Goal: Complete application form

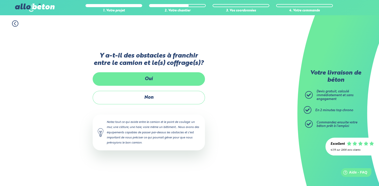
click at [163, 77] on label "Oui" at bounding box center [149, 79] width 112 height 14
click at [0, 0] on input "Oui" at bounding box center [0, 0] width 0 height 0
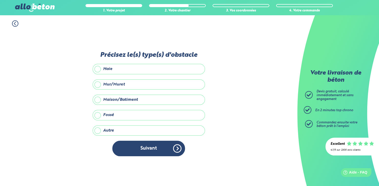
click at [11, 22] on div "1. Votre projet 2. Votre chantier 3. Vos coordonnées 4. Votre commande" at bounding box center [148, 20] width 297 height 11
click at [14, 22] on icon at bounding box center [15, 23] width 6 height 6
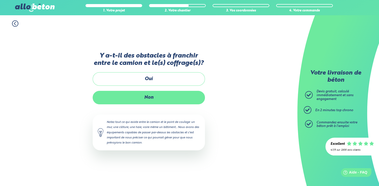
click at [142, 100] on label "Non" at bounding box center [149, 98] width 112 height 14
click at [0, 0] on input "Non" at bounding box center [0, 0] width 0 height 0
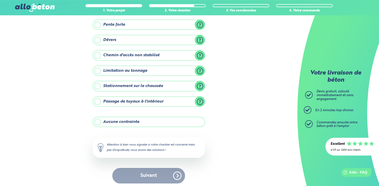
scroll to position [49, 0]
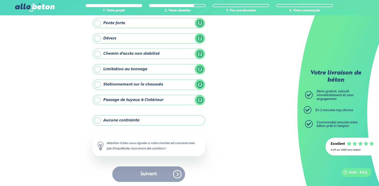
click at [112, 118] on label "Aucune contrainte" at bounding box center [149, 120] width 112 height 10
click at [0, 0] on input "Aucune contrainte" at bounding box center [0, 0] width 0 height 0
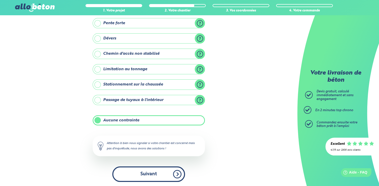
click at [152, 173] on button "Suivant" at bounding box center [148, 175] width 73 height 16
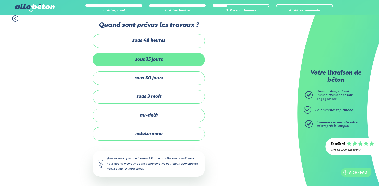
click at [179, 56] on label "sous 15 jours" at bounding box center [149, 60] width 112 height 14
click at [0, 0] on input "sous 15 jours" at bounding box center [0, 0] width 0 height 0
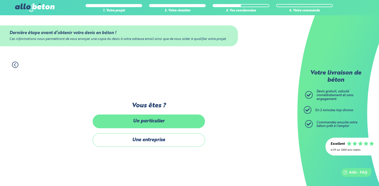
click at [145, 126] on label "Un particulier" at bounding box center [149, 122] width 112 height 14
click at [0, 0] on input "Un particulier" at bounding box center [0, 0] width 0 height 0
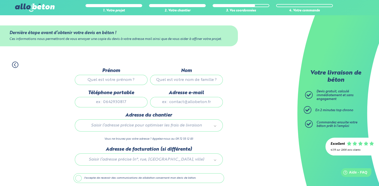
click at [126, 81] on input "Prénom" at bounding box center [111, 80] width 73 height 10
type input "[PERSON_NAME]"
type input "Vilcot"
type input "0612036547"
type input "[EMAIL_ADDRESS][DOMAIN_NAME]"
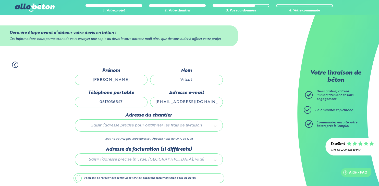
click at [142, 127] on body "09 72 55 12 83 Conseils et Appel Gratuits nos produits le béton prêt à l'emploi…" at bounding box center [189, 103] width 379 height 206
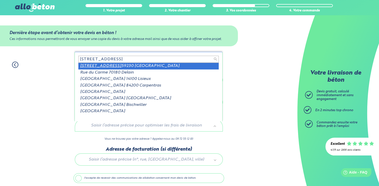
type input "[STREET_ADDRESS]"
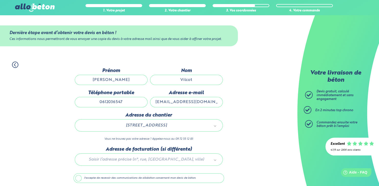
scroll to position [21, 0]
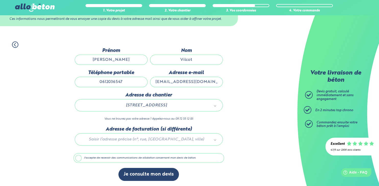
click at [79, 160] on label "J'accepte de recevoir des communications de allobéton concernant mon devis de b…" at bounding box center [148, 158] width 150 height 10
click at [0, 0] on input "J'accepte de recevoir des communications de allobéton concernant mon devis de b…" at bounding box center [0, 0] width 0 height 0
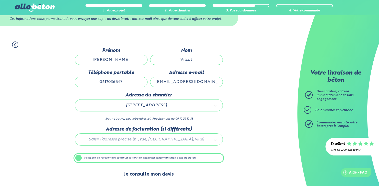
click at [144, 173] on button "Je consulte mon devis" at bounding box center [148, 174] width 60 height 13
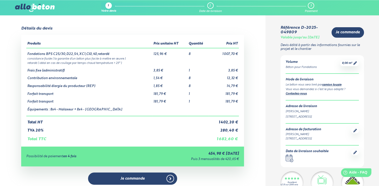
scroll to position [6, 0]
click at [354, 62] on icon at bounding box center [355, 63] width 4 height 4
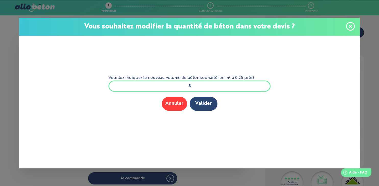
click at [202, 88] on input "8" at bounding box center [189, 86] width 162 height 11
type input "7"
click at [202, 109] on button "Valider" at bounding box center [203, 104] width 28 height 14
